Goal: Contribute content

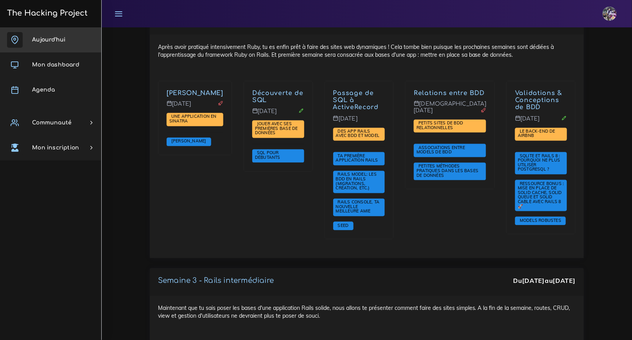
click at [71, 36] on link "Aujourd'hui" at bounding box center [50, 39] width 101 height 25
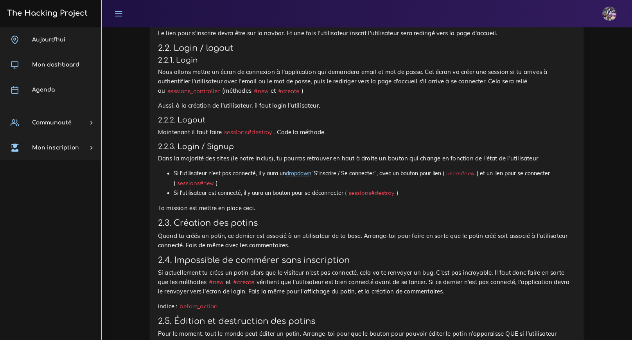
scroll to position [570, 0]
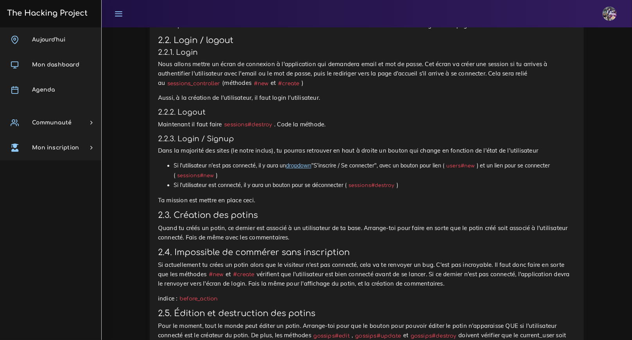
click at [63, 35] on link "Aujourd'hui" at bounding box center [50, 39] width 101 height 25
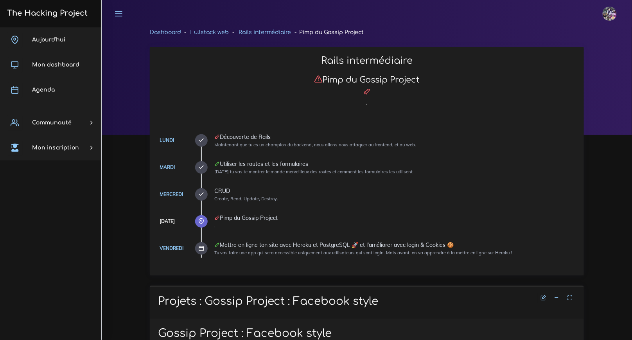
click at [75, 17] on h3 "The Hacking Project" at bounding box center [46, 13] width 83 height 9
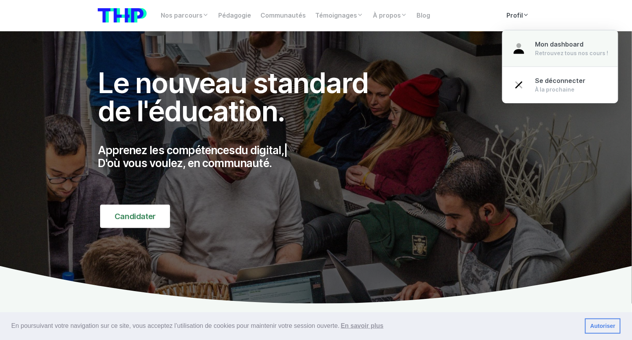
click at [543, 46] on span "Mon dashboard" at bounding box center [560, 44] width 49 height 7
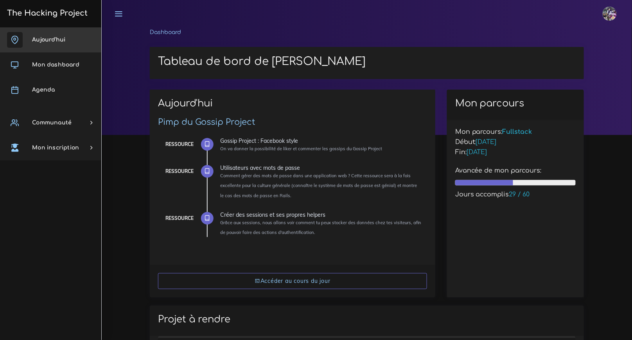
click at [65, 40] on span "Aujourd'hui" at bounding box center [48, 40] width 33 height 6
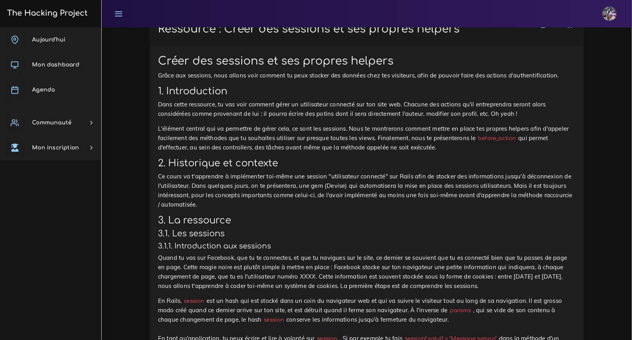
scroll to position [2585, 0]
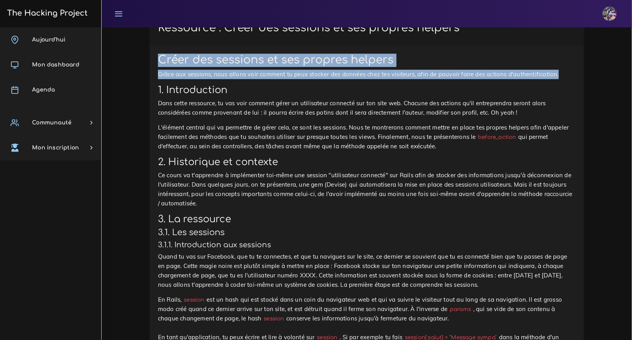
drag, startPoint x: 160, startPoint y: 95, endPoint x: 560, endPoint y: 112, distance: 400.2
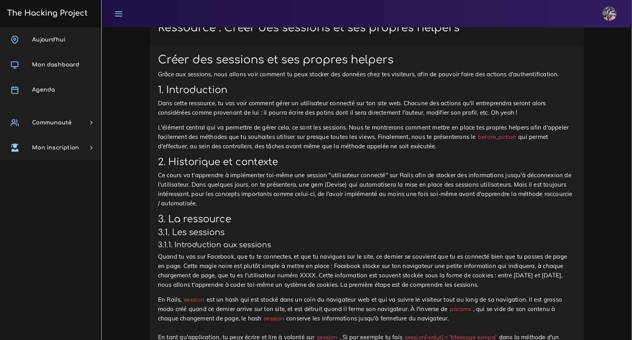
click at [560, 79] on p "Grâce aux sessions, nous allons voir comment tu peux stocker des données chez t…" at bounding box center [367, 74] width 418 height 9
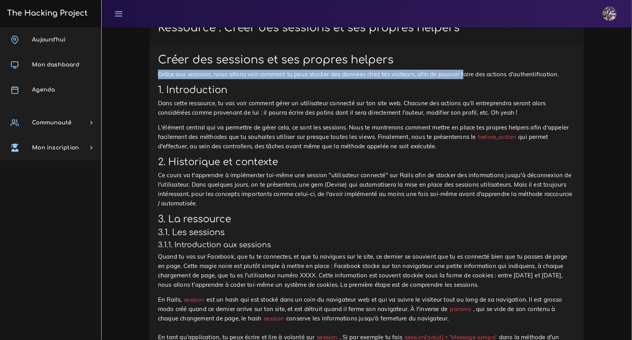
drag, startPoint x: 182, startPoint y: 110, endPoint x: 467, endPoint y: 112, distance: 285.6
click at [466, 79] on p "Grâce aux sessions, nous allons voir comment tu peux stocker des données chez t…" at bounding box center [367, 74] width 418 height 9
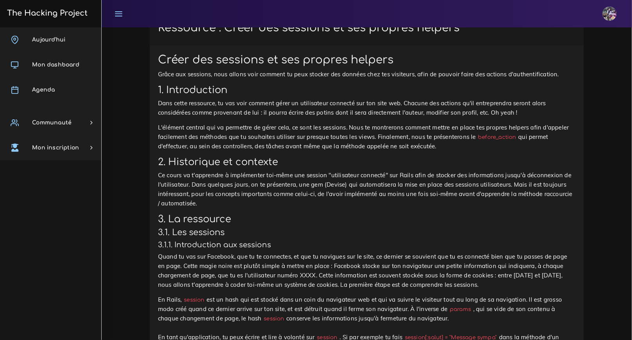
click at [331, 117] on p "Dans cette ressource, tu vas voir comment gérer un utilisateur connecté sur ton…" at bounding box center [367, 108] width 418 height 19
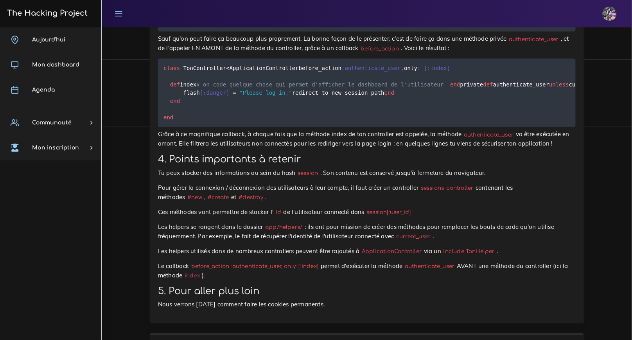
scroll to position [4264, 0]
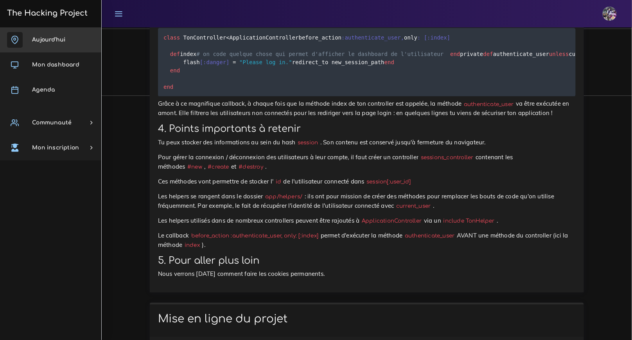
click at [62, 48] on link "Aujourd'hui" at bounding box center [50, 39] width 101 height 25
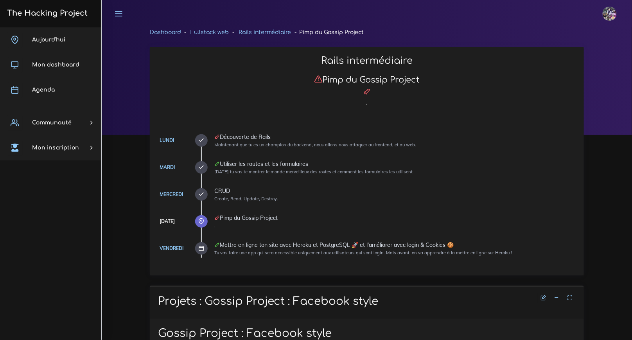
click at [160, 90] on h4 at bounding box center [367, 92] width 418 height 9
drag, startPoint x: 153, startPoint y: 47, endPoint x: 187, endPoint y: 77, distance: 45.5
click at [187, 77] on div "Rails intermédiaire Pimp du Gossip Project . [DATE] Découverte de Rails Mainten…" at bounding box center [367, 161] width 434 height 228
drag, startPoint x: 187, startPoint y: 66, endPoint x: 172, endPoint y: 48, distance: 23.1
click at [186, 65] on h2 "Rails intermédiaire" at bounding box center [367, 60] width 418 height 11
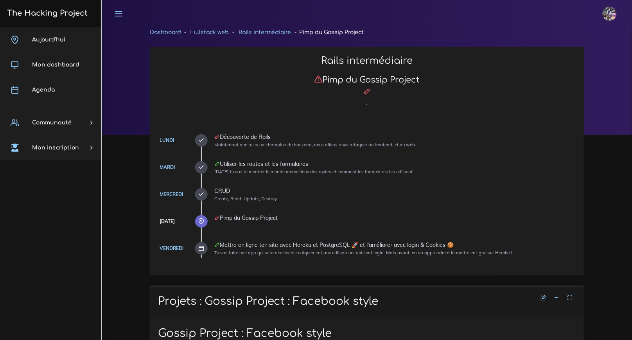
click at [158, 103] on div "Rails intermédiaire Pimp du Gossip Project ." at bounding box center [367, 82] width 430 height 54
drag, startPoint x: 157, startPoint y: 43, endPoint x: 149, endPoint y: 57, distance: 16.1
click at [150, 57] on div "Rails intermédiaire Pimp du Gossip Project . Lundi Découverte de Rails Maintena…" at bounding box center [367, 161] width 434 height 228
click at [187, 53] on div "Rails intermédiaire Pimp du Gossip Project . Lundi Découverte de Rails Maintena…" at bounding box center [367, 161] width 434 height 228
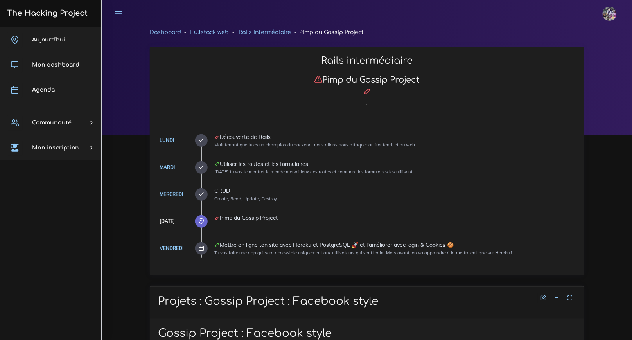
click at [136, 45] on div at bounding box center [367, 81] width 531 height 108
click at [152, 91] on div "Rails intermédiaire Pimp du Gossip Project ." at bounding box center [367, 82] width 430 height 54
click at [152, 92] on div "Rails intermédiaire Pimp du Gossip Project ." at bounding box center [367, 82] width 430 height 54
drag, startPoint x: 147, startPoint y: 50, endPoint x: 495, endPoint y: 246, distance: 398.7
click at [495, 246] on div "Rails intermédiaire Pimp du Gossip Project . Lundi Découverte de Rails Maintena…" at bounding box center [367, 166] width 446 height 239
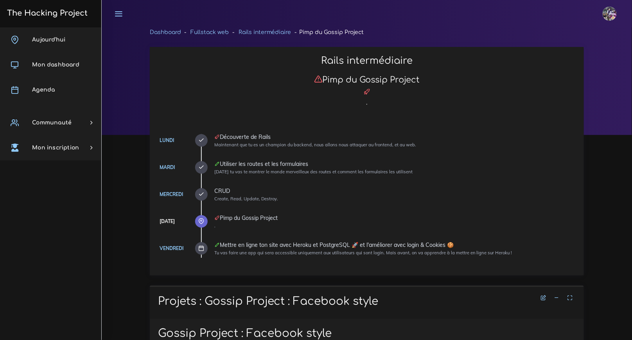
click at [499, 245] on div "Mettre en ligne ton site avec Heroku et PostgreSQL 🚀 et l'améliorer avec login …" at bounding box center [395, 244] width 362 height 5
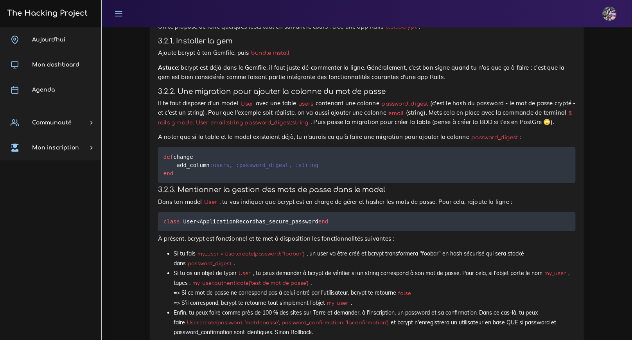
scroll to position [1882, 0]
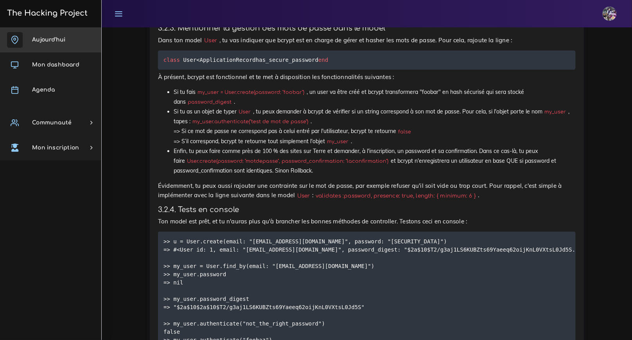
click at [41, 43] on link "Aujourd'hui" at bounding box center [50, 39] width 101 height 25
click at [41, 44] on link "Aujourd'hui" at bounding box center [50, 39] width 101 height 25
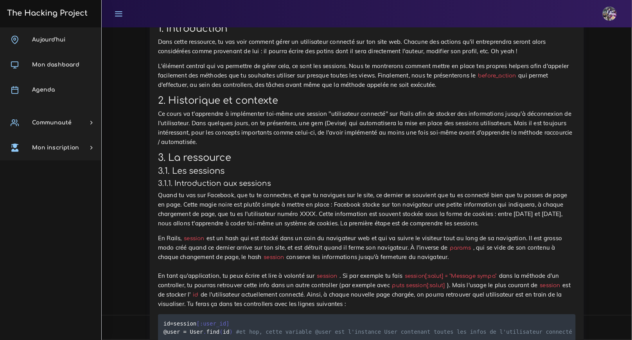
scroll to position [2662, 0]
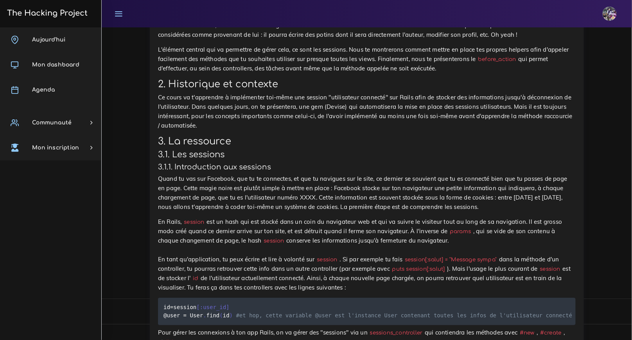
click at [518, 130] on p "Ce cours va t'apprendre à implémenter toi-même une session "utilisateur connect…" at bounding box center [367, 112] width 418 height 38
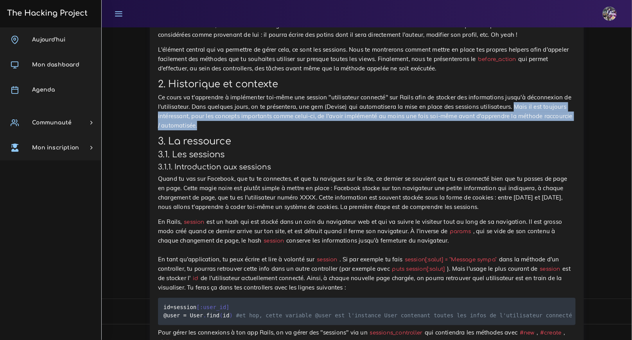
drag, startPoint x: 516, startPoint y: 144, endPoint x: 546, endPoint y: 168, distance: 38.1
click at [546, 130] on p "Ce cours va t'apprendre à implémenter toi-même une session "utilisateur connect…" at bounding box center [367, 112] width 418 height 38
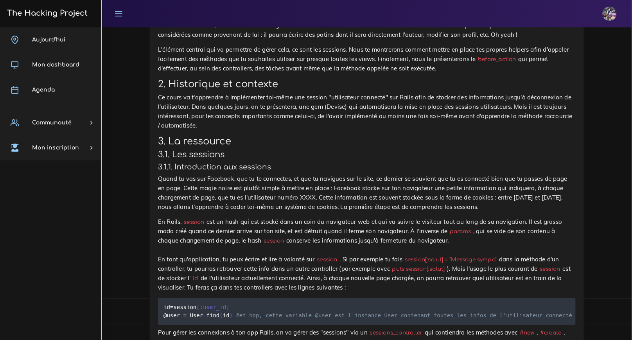
click at [259, 130] on p "Ce cours va t'apprendre à implémenter toi-même une session "utilisateur connect…" at bounding box center [367, 112] width 418 height 38
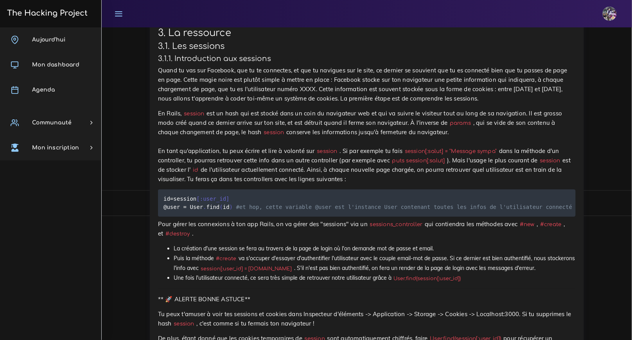
scroll to position [2770, 0]
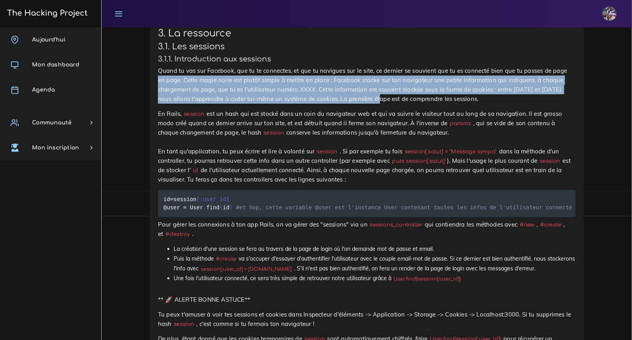
drag, startPoint x: 160, startPoint y: 114, endPoint x: 394, endPoint y: 135, distance: 235.7
click at [394, 104] on p "Quand tu vas sur Facebook, que tu te connectes, et que tu navigues sur le site,…" at bounding box center [367, 85] width 418 height 38
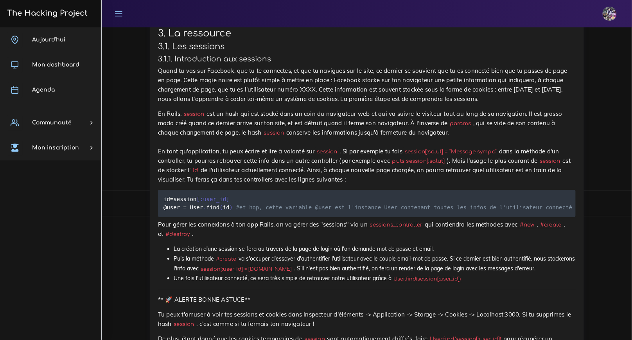
click at [395, 104] on p "Quand tu vas sur Facebook, que tu te connectes, et que tu navigues sur le site,…" at bounding box center [367, 85] width 418 height 38
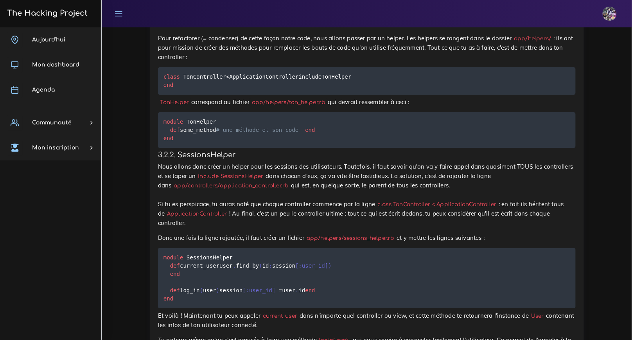
scroll to position [3757, 0]
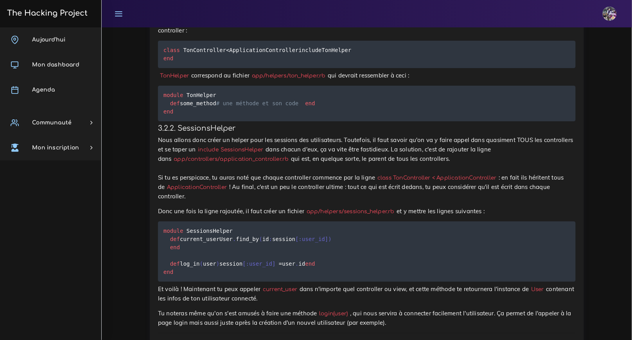
click at [246, 35] on p "Pour refactorer (= condenser) de cette façon notre code, nous allons passer par…" at bounding box center [367, 21] width 418 height 28
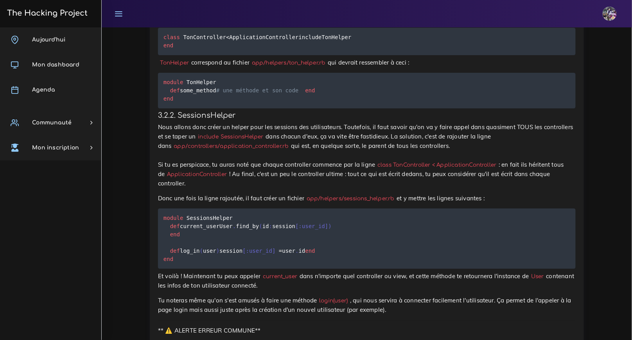
scroll to position [3772, 0]
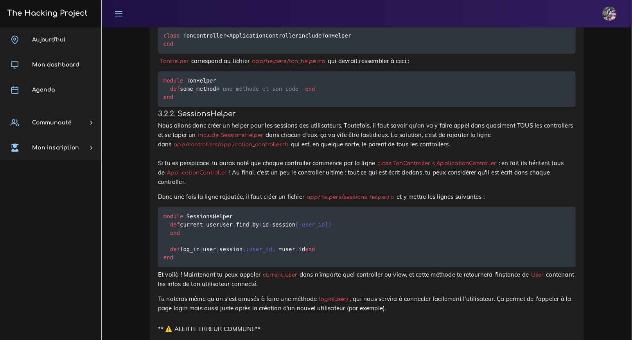
drag, startPoint x: 163, startPoint y: 164, endPoint x: 310, endPoint y: 167, distance: 147.1
click at [310, 21] on p "Pour refactorer (= condenser) de cette façon notre code, nous allons passer par…" at bounding box center [367, 7] width 418 height 28
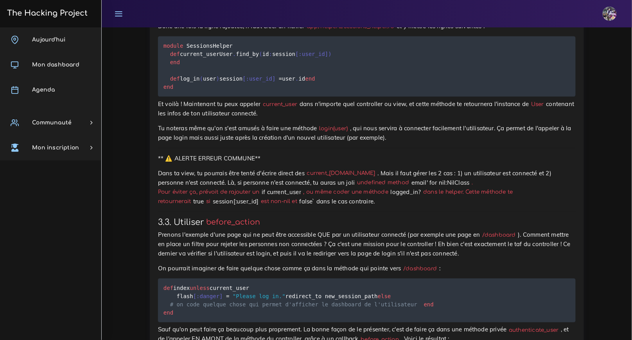
scroll to position [3951, 0]
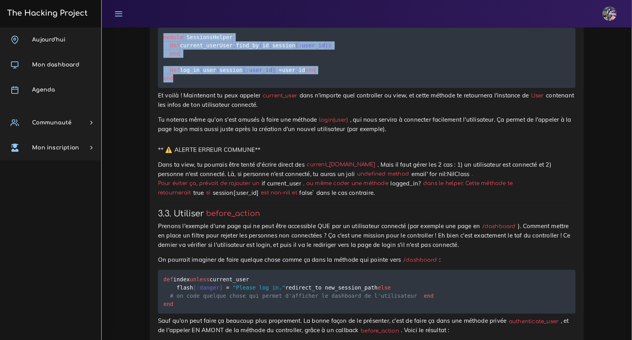
drag, startPoint x: 210, startPoint y: 302, endPoint x: 150, endPoint y: 222, distance: 100.6
click at [244, 88] on pre "module SessionsHelper def current_user User . find_by ( id : session [ :user_id…" at bounding box center [367, 58] width 418 height 60
drag, startPoint x: 241, startPoint y: 301, endPoint x: 121, endPoint y: 216, distance: 147.6
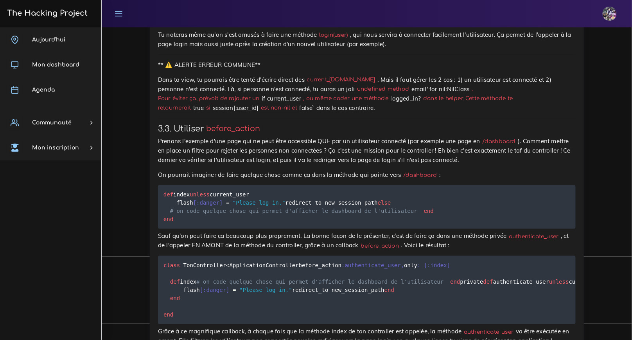
scroll to position [4036, 0]
drag, startPoint x: 220, startPoint y: 212, endPoint x: 140, endPoint y: 137, distance: 110.2
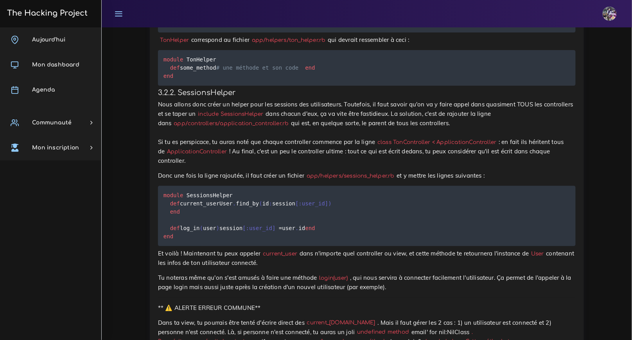
scroll to position [3820, 0]
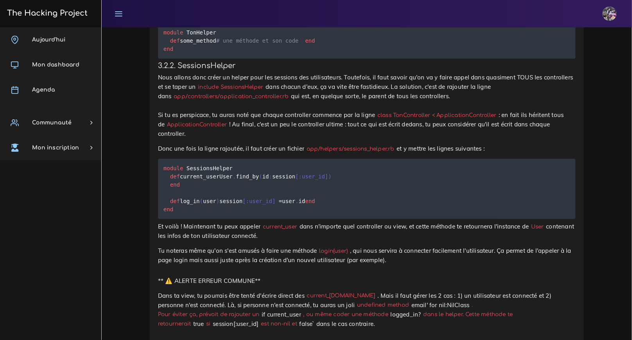
drag, startPoint x: 491, startPoint y: 84, endPoint x: 524, endPoint y: 83, distance: 32.9
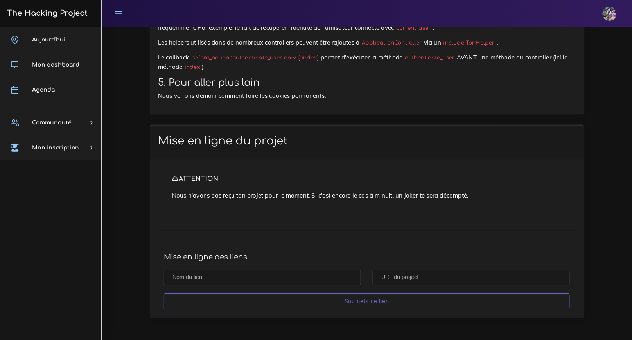
scroll to position [4475, 0]
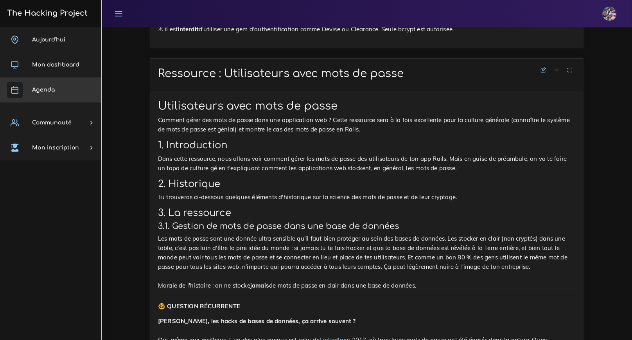
click at [63, 85] on link "Agenda" at bounding box center [50, 89] width 101 height 25
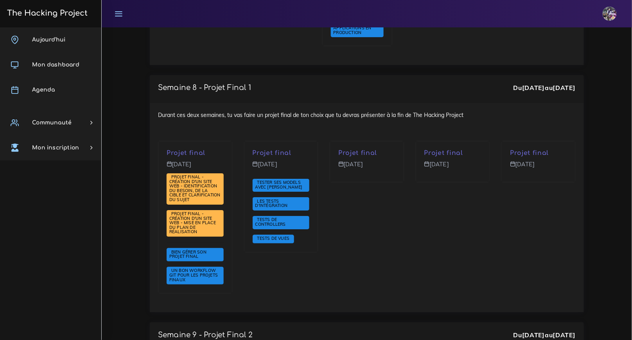
scroll to position [2661, 0]
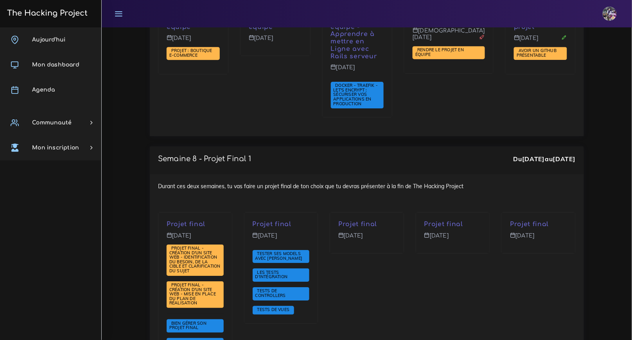
drag, startPoint x: 426, startPoint y: 172, endPoint x: 487, endPoint y: 182, distance: 61.9
click at [487, 212] on div "Projet final Jeudi 13 nov." at bounding box center [453, 232] width 74 height 40
click at [392, 174] on div "Durant ces deux semaines, tu vas faire un projet final de ton choix que tu devr…" at bounding box center [367, 278] width 434 height 209
drag, startPoint x: 169, startPoint y: 171, endPoint x: 192, endPoint y: 173, distance: 23.2
click at [191, 221] on p "Projet final" at bounding box center [195, 224] width 57 height 7
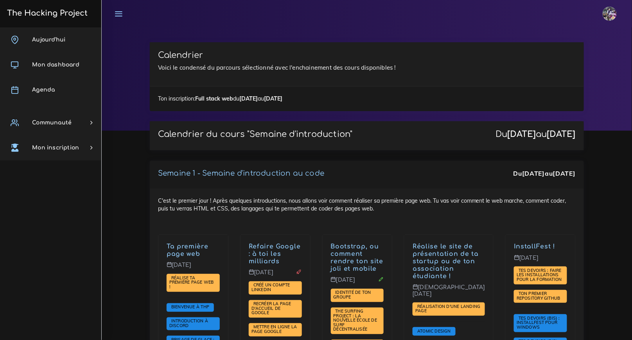
scroll to position [0, 0]
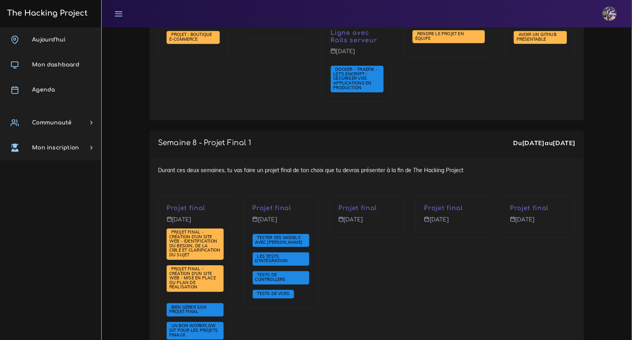
scroll to position [2689, 0]
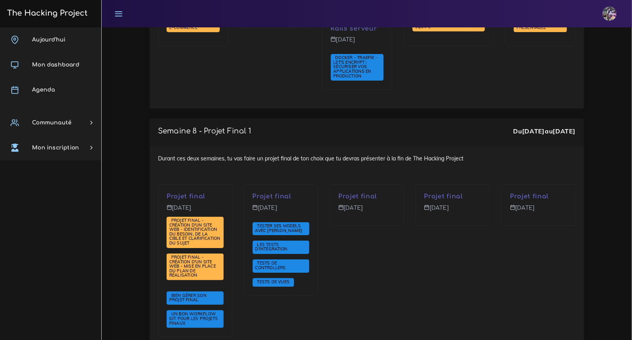
click at [29, 13] on h3 "The Hacking Project" at bounding box center [46, 13] width 83 height 9
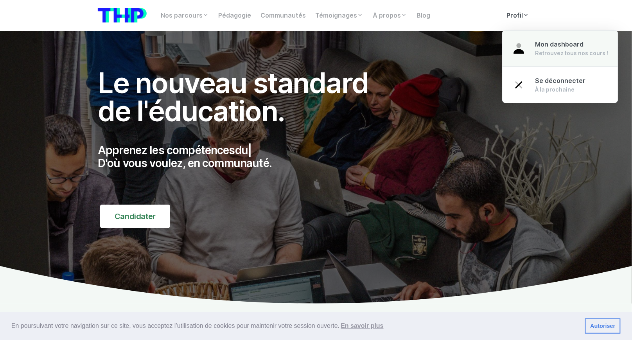
click at [528, 41] on link "Mon dashboard Retrouvez tous nos cours !" at bounding box center [560, 48] width 115 height 37
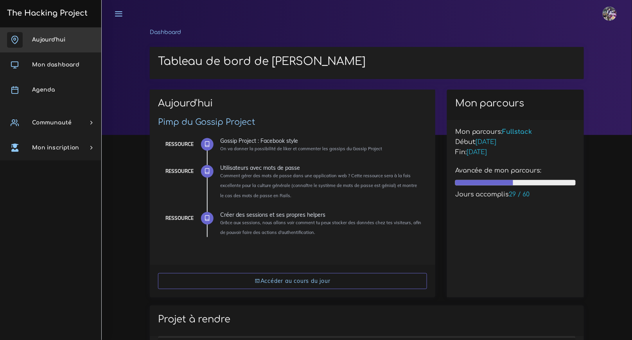
click at [45, 47] on link "Aujourd'hui" at bounding box center [50, 39] width 101 height 25
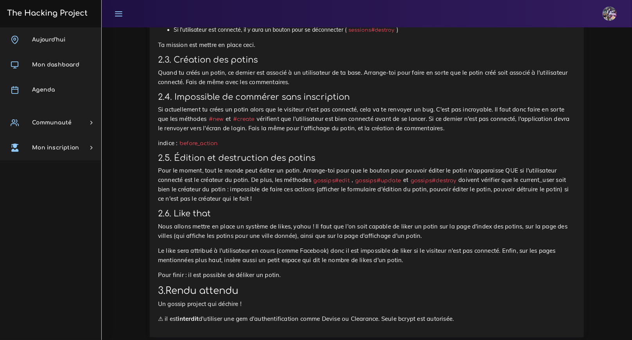
scroll to position [725, 0]
drag, startPoint x: 153, startPoint y: 157, endPoint x: 318, endPoint y: 200, distance: 170.5
click at [292, 210] on h3 "2.6. Like that" at bounding box center [367, 214] width 418 height 10
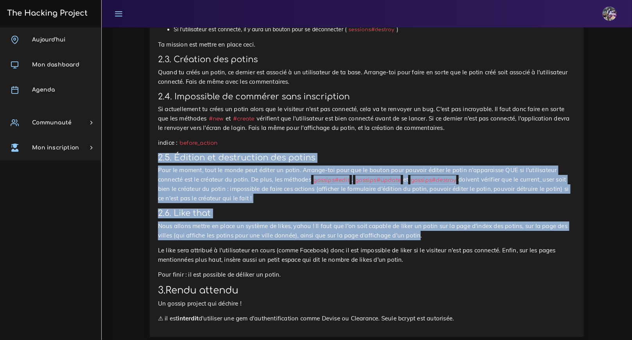
drag, startPoint x: 166, startPoint y: 157, endPoint x: 287, endPoint y: 147, distance: 121.3
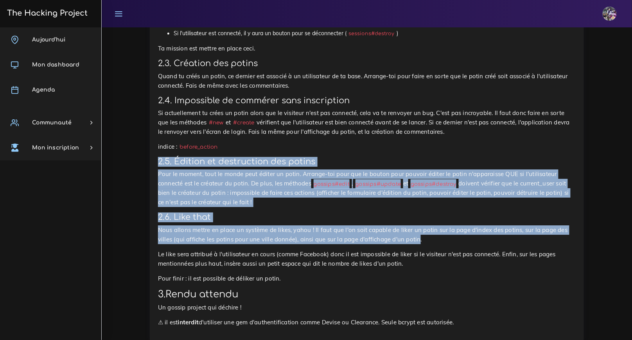
scroll to position [713, 0]
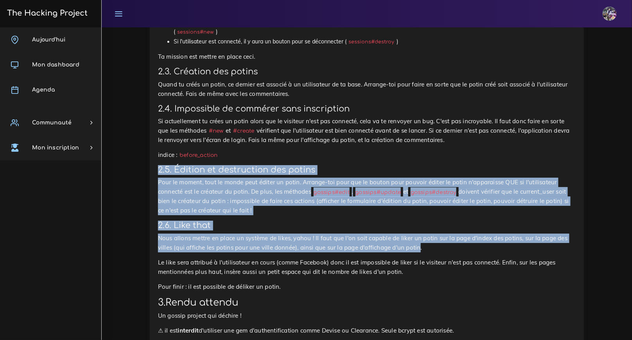
click at [247, 223] on h3 "2.6. Like that" at bounding box center [367, 226] width 418 height 10
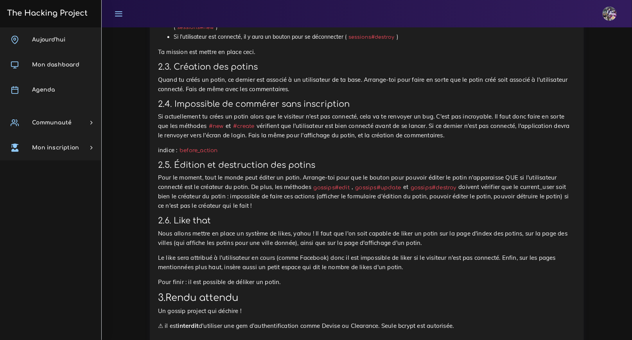
scroll to position [728, 0]
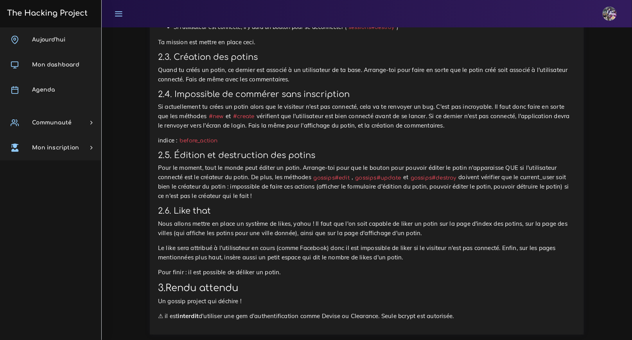
click at [321, 189] on p "Pour le moment, tout le monde peut éditer un potin. Arrange-toi pour que le bou…" at bounding box center [367, 182] width 418 height 38
drag, startPoint x: 335, startPoint y: 210, endPoint x: 329, endPoint y: 204, distance: 8.6
click at [320, 201] on p "Pour le moment, tout le monde peut éditer un potin. Arrange-toi pour que le bou…" at bounding box center [367, 182] width 418 height 38
drag, startPoint x: 156, startPoint y: 153, endPoint x: 332, endPoint y: 199, distance: 181.7
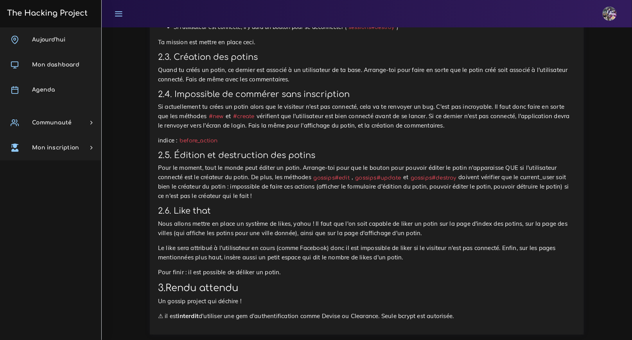
click at [332, 200] on p "Pour le moment, tout le monde peut éditer un potin. Arrange-toi pour que le bou…" at bounding box center [367, 182] width 418 height 38
click at [331, 200] on p "Pour le moment, tout le monde peut éditer un potin. Arrange-toi pour que le bou…" at bounding box center [367, 182] width 418 height 38
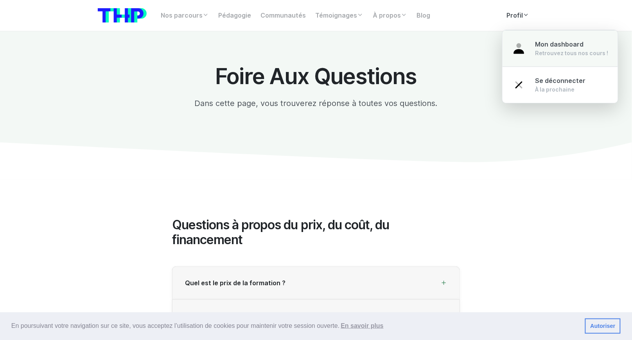
click at [530, 48] on link "Mon dashboard Retrouvez tous nos cours !" at bounding box center [560, 48] width 115 height 37
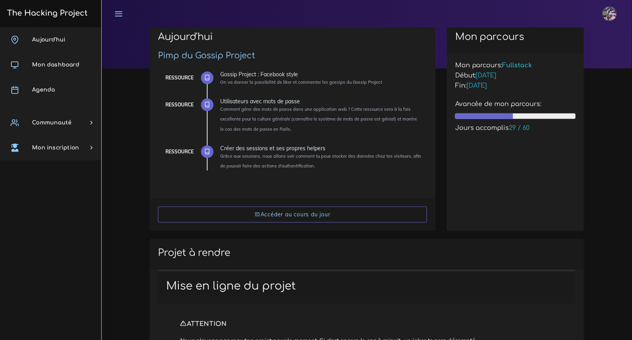
scroll to position [307, 0]
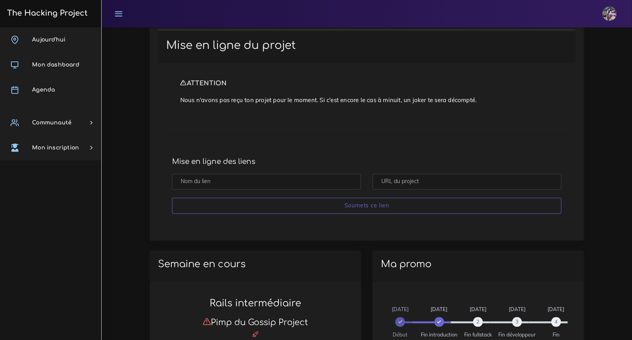
click at [266, 178] on input "text" at bounding box center [266, 182] width 189 height 16
click at [227, 177] on input "text" at bounding box center [266, 182] width 189 height 16
paste input "[URL][DOMAIN_NAME]"
type input "[URL][DOMAIN_NAME]"
click at [389, 182] on input "text" at bounding box center [467, 182] width 189 height 16
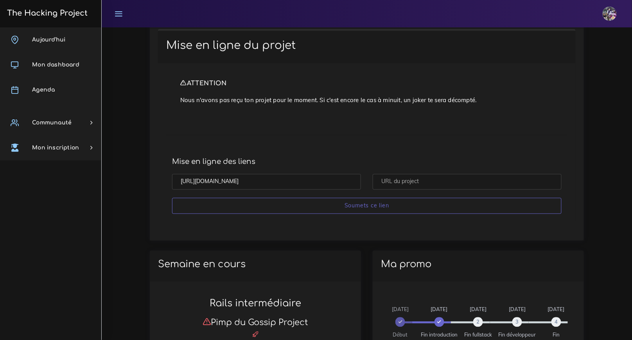
click at [409, 182] on input "text" at bounding box center [467, 182] width 189 height 16
click at [301, 182] on input "https://github.com/T3rorx/The_Goslip_Project" at bounding box center [266, 182] width 189 height 16
click at [300, 185] on input "https://github.com/T3rorx/The_Goslip_Project" at bounding box center [266, 182] width 189 height 16
drag, startPoint x: 300, startPoint y: 184, endPoint x: 68, endPoint y: 157, distance: 233.2
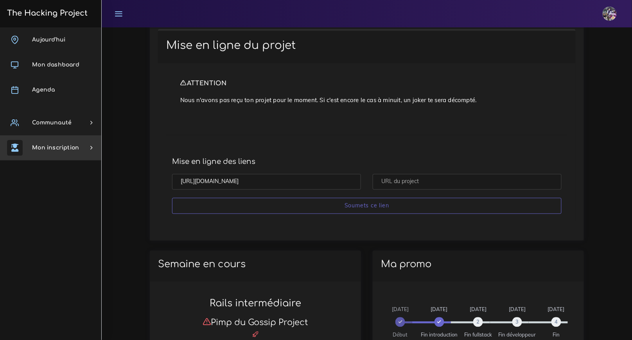
click at [437, 176] on input "text" at bounding box center [467, 182] width 189 height 16
paste input "https://github.com/T3rorx/The_Goslip_Project"
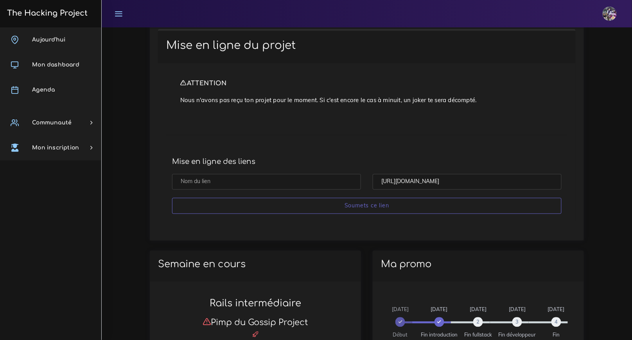
type input "https://github.com/T3rorx/The_Goslip_Project"
click at [272, 178] on input "text" at bounding box center [266, 182] width 189 height 16
click at [275, 185] on input "text" at bounding box center [266, 182] width 189 height 16
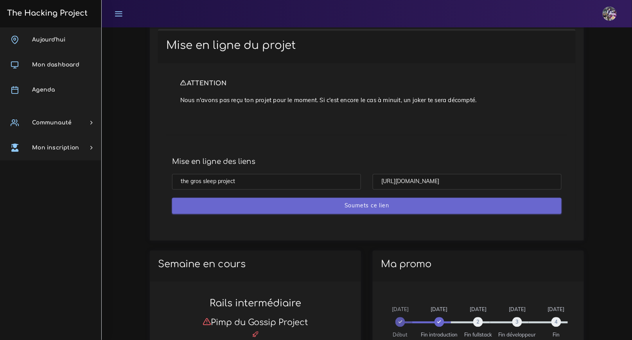
type input "the gros sleep project"
click at [352, 202] on input "Soumets ce lien" at bounding box center [367, 206] width 390 height 16
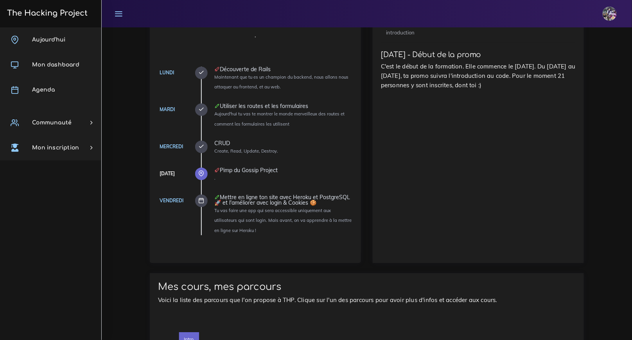
scroll to position [433, 0]
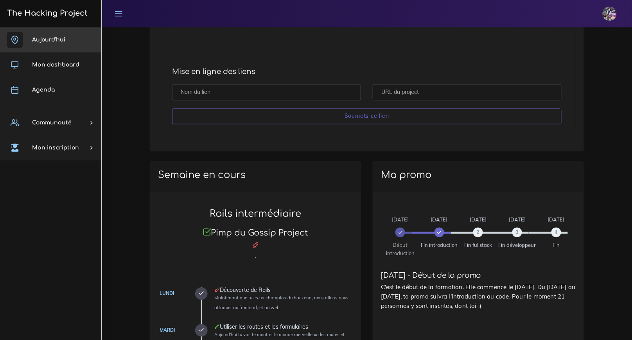
click at [29, 37] on link "Aujourd'hui" at bounding box center [50, 39] width 101 height 25
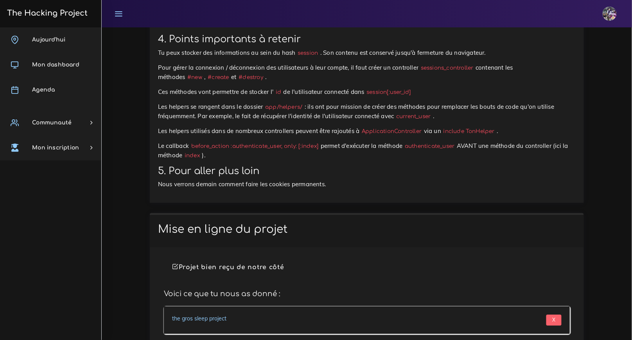
scroll to position [4812, 0]
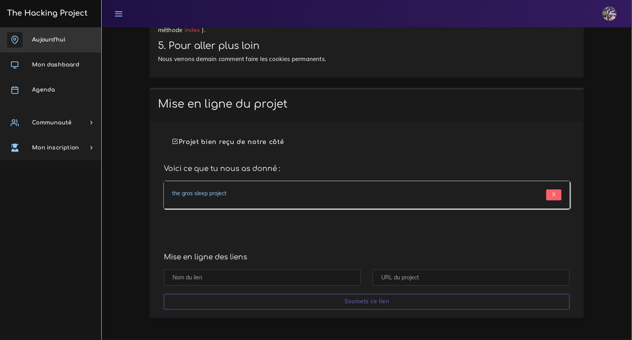
click at [51, 16] on h3 "The Hacking Project" at bounding box center [46, 13] width 83 height 9
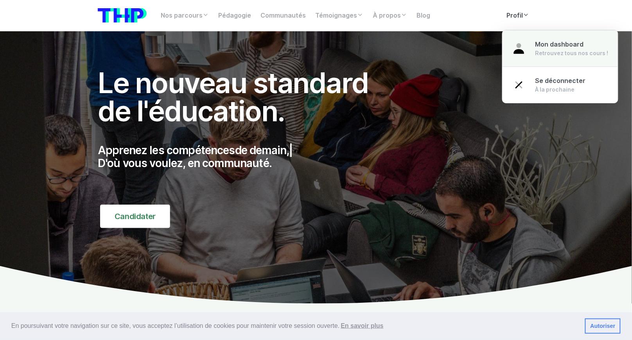
click at [536, 40] on div "Mon dashboard Retrouvez tous nos cours !" at bounding box center [572, 48] width 73 height 17
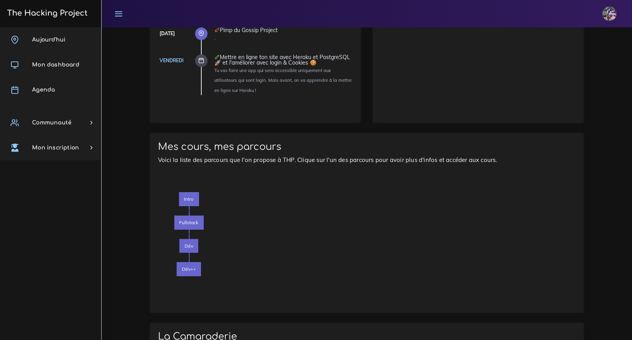
scroll to position [986, 0]
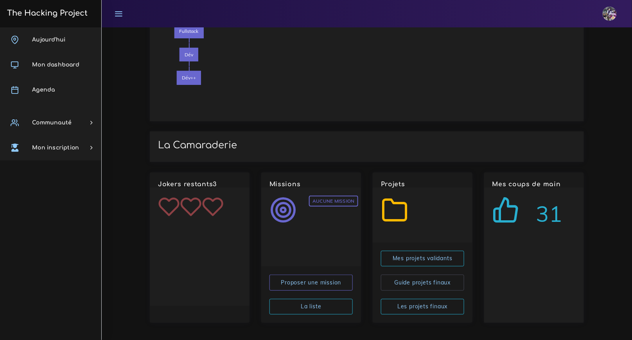
drag, startPoint x: 540, startPoint y: 203, endPoint x: 570, endPoint y: 229, distance: 39.7
click at [571, 229] on div "31" at bounding box center [534, 255] width 100 height 135
